Goal: Transaction & Acquisition: Purchase product/service

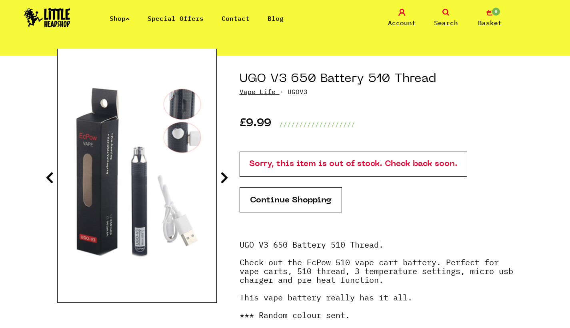
scroll to position [50, 0]
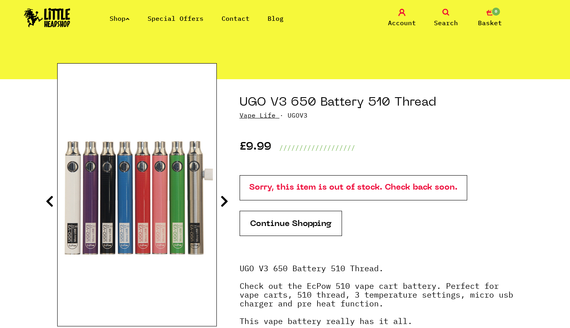
click at [221, 201] on icon at bounding box center [224, 201] width 8 height 13
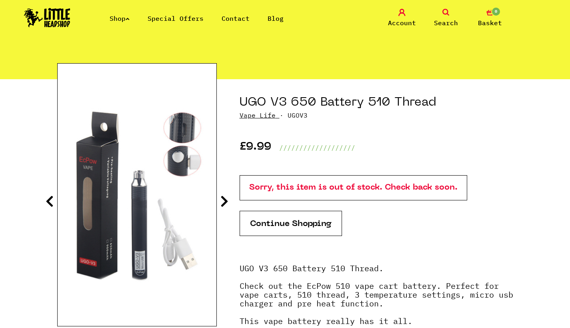
click at [221, 201] on icon at bounding box center [224, 201] width 8 height 13
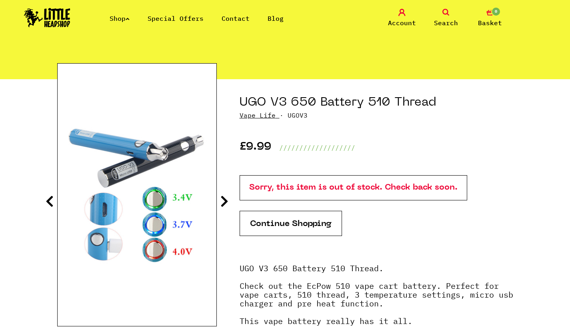
click at [219, 198] on section "UGO V3 650 Battery 510 Thread Vape Life · UGOV3 £9.99 /////////////////// Conti…" at bounding box center [285, 245] width 456 height 333
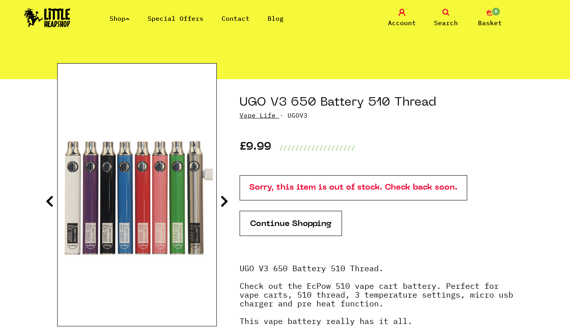
click at [223, 200] on icon at bounding box center [224, 201] width 8 height 13
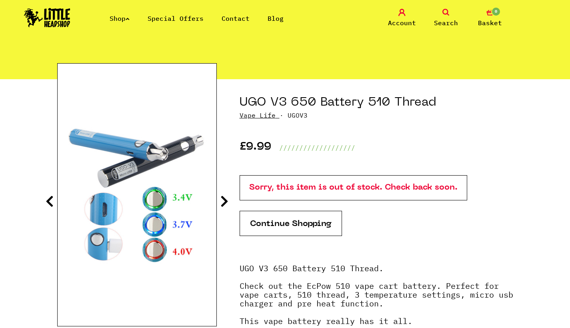
click at [118, 21] on link "Shop" at bounding box center [120, 18] width 20 height 8
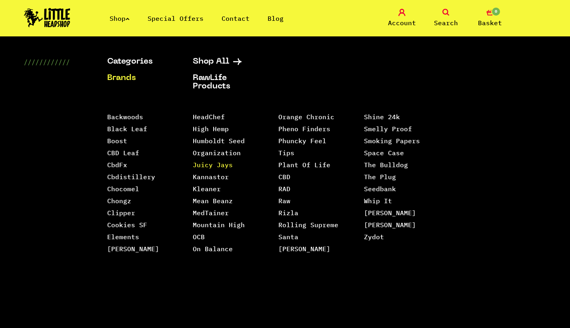
click at [211, 163] on link "Juicy Jays" at bounding box center [213, 165] width 40 height 8
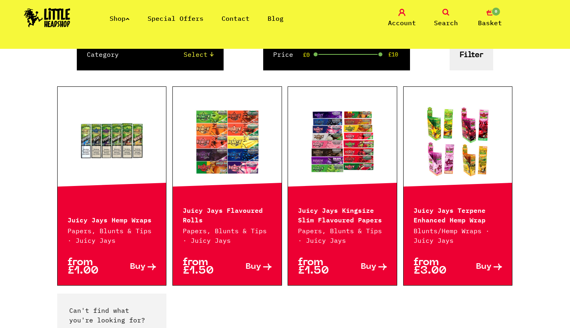
scroll to position [142, 0]
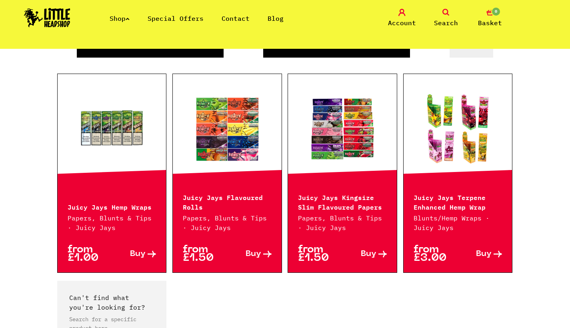
click at [425, 140] on link at bounding box center [457, 128] width 109 height 80
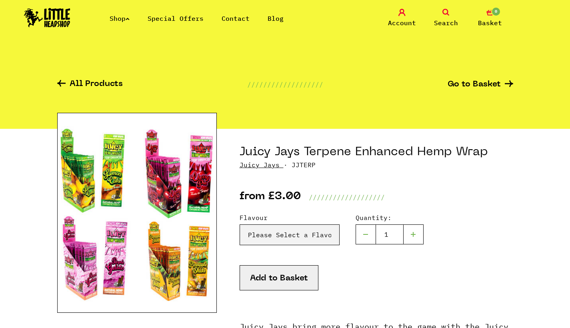
click at [121, 18] on link "Shop" at bounding box center [120, 18] width 20 height 8
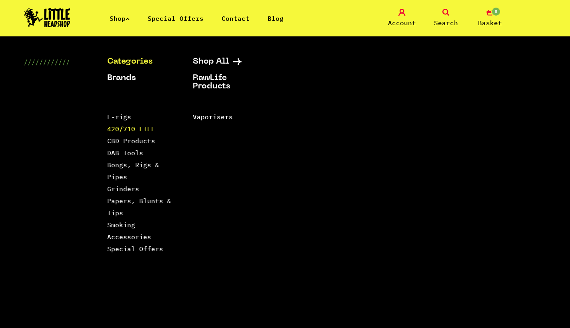
click at [129, 131] on link "420/710 LIFE" at bounding box center [131, 129] width 48 height 8
click at [117, 191] on link "Grinders" at bounding box center [123, 189] width 32 height 8
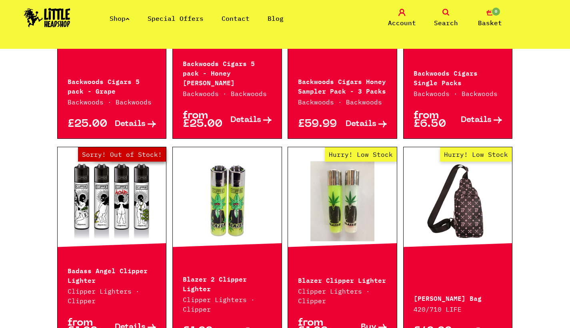
scroll to position [995, 0]
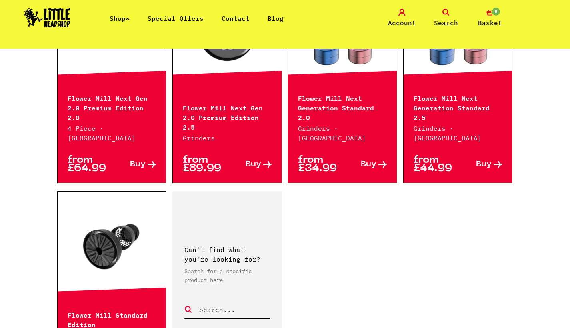
scroll to position [1191, 0]
